Goal: Register for event/course

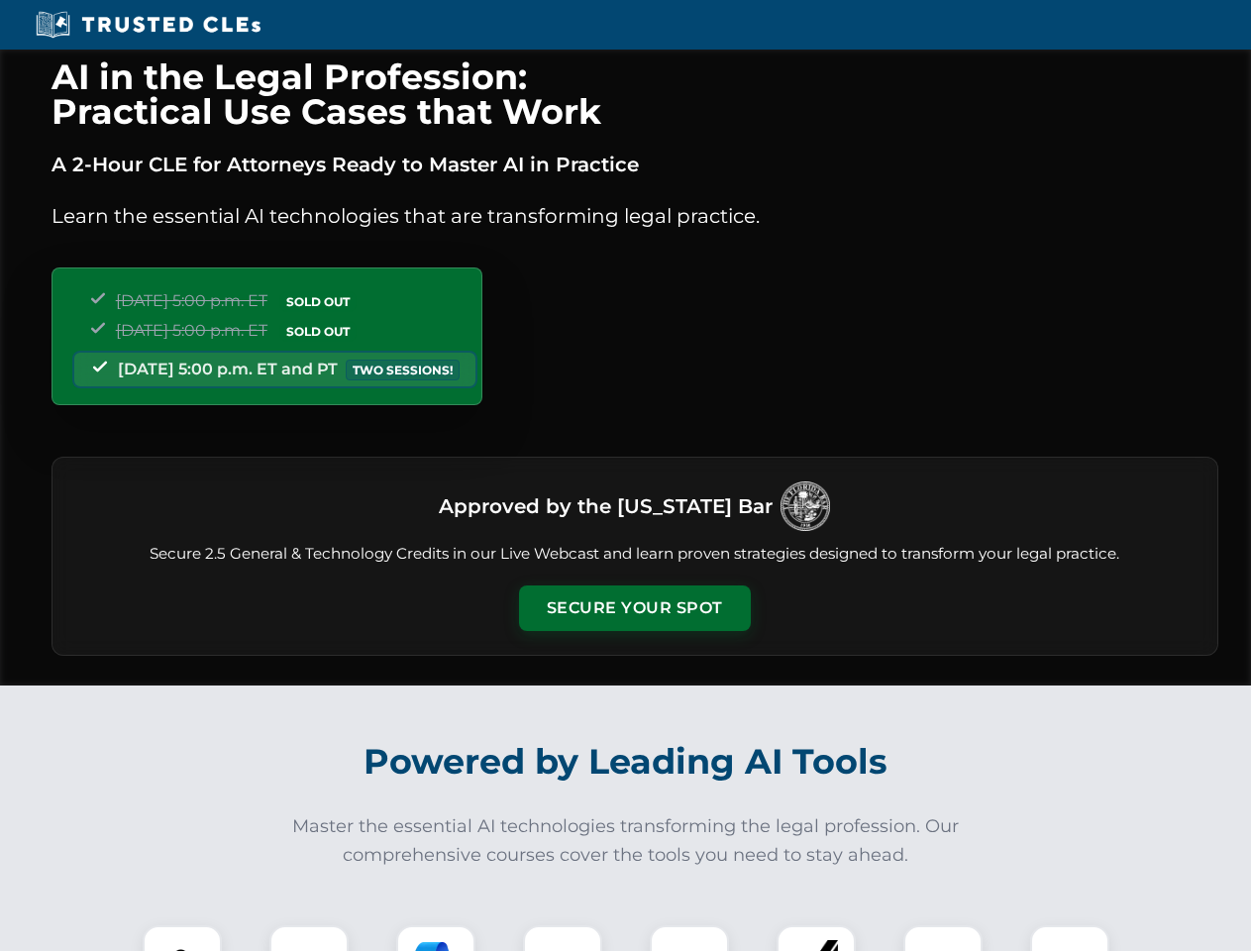
click at [634, 608] on button "Secure Your Spot" at bounding box center [635, 608] width 232 height 46
click at [182, 938] on img at bounding box center [182, 964] width 57 height 57
click at [309, 938] on div at bounding box center [308, 964] width 79 height 79
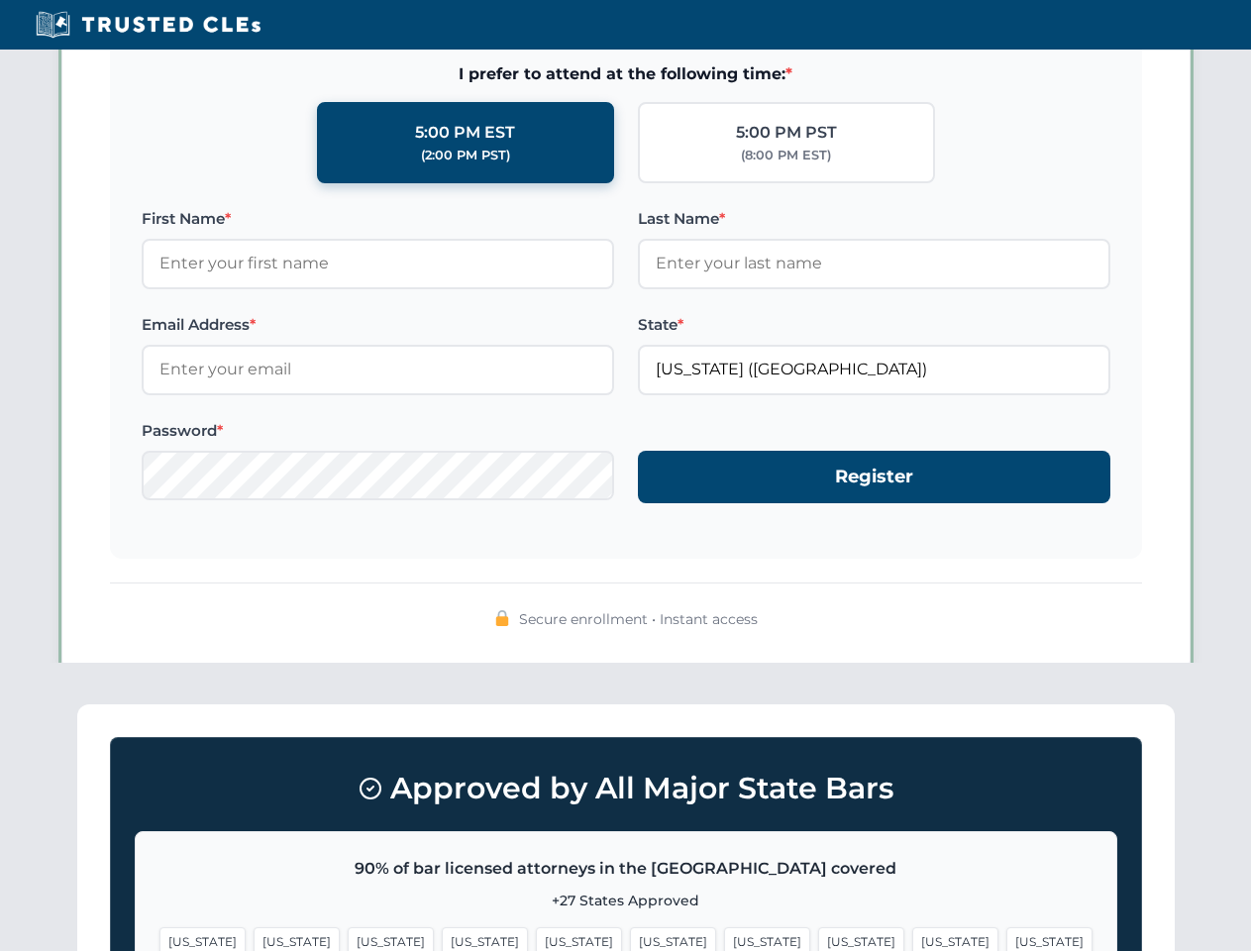
click at [912, 938] on span "[US_STATE]" at bounding box center [955, 941] width 86 height 29
